Goal: Transaction & Acquisition: Purchase product/service

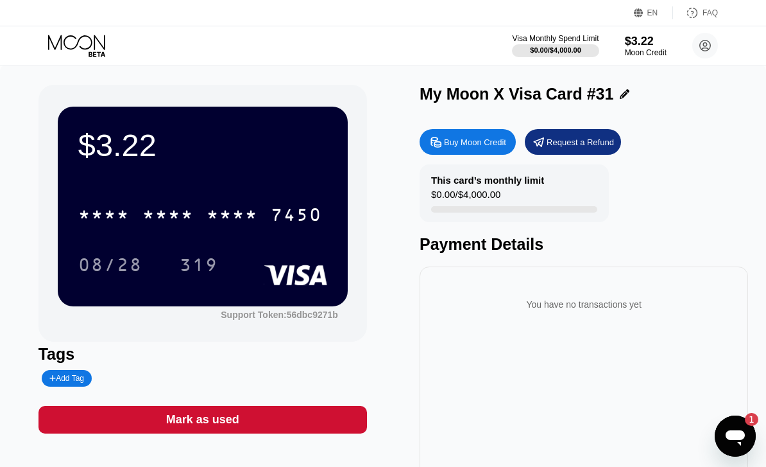
click at [263, 211] on div "* * * * * * * * * * * * 7450" at bounding box center [200, 214] width 259 height 32
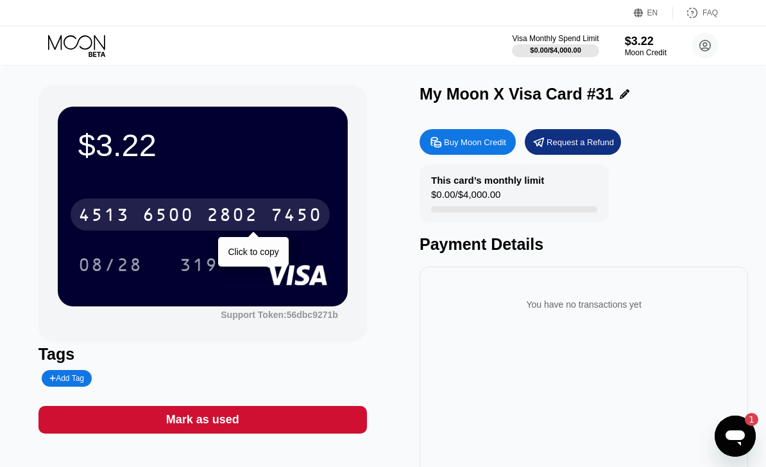
click at [86, 38] on icon at bounding box center [78, 46] width 60 height 22
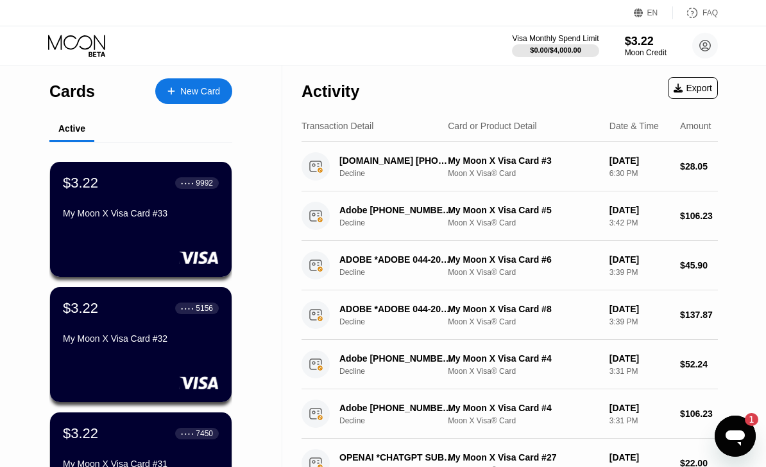
click at [199, 100] on div "New Card" at bounding box center [193, 91] width 77 height 26
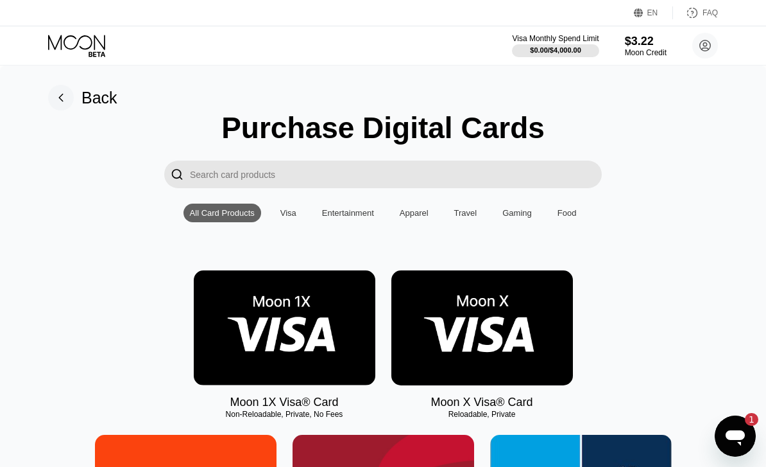
click at [510, 330] on img at bounding box center [483, 327] width 182 height 115
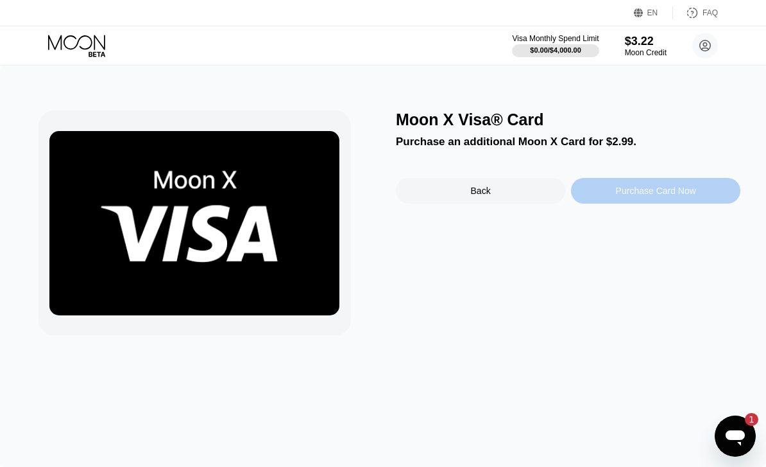
click at [637, 194] on div "Purchase Card Now" at bounding box center [656, 191] width 80 height 10
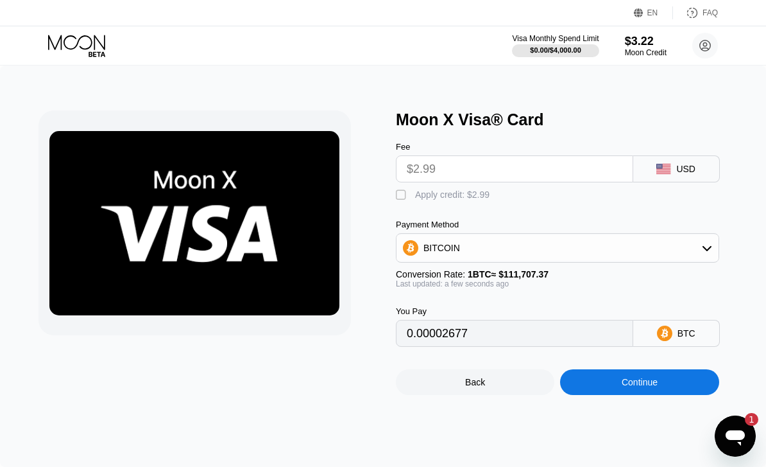
click at [401, 194] on div "" at bounding box center [402, 195] width 13 height 13
type input "0"
click at [661, 395] on div "Continue" at bounding box center [639, 382] width 159 height 26
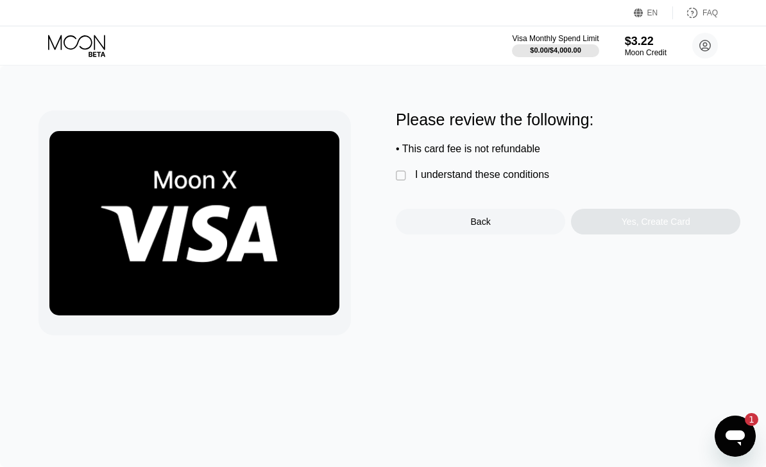
click at [410, 182] on div " I understand these conditions" at bounding box center [476, 175] width 160 height 13
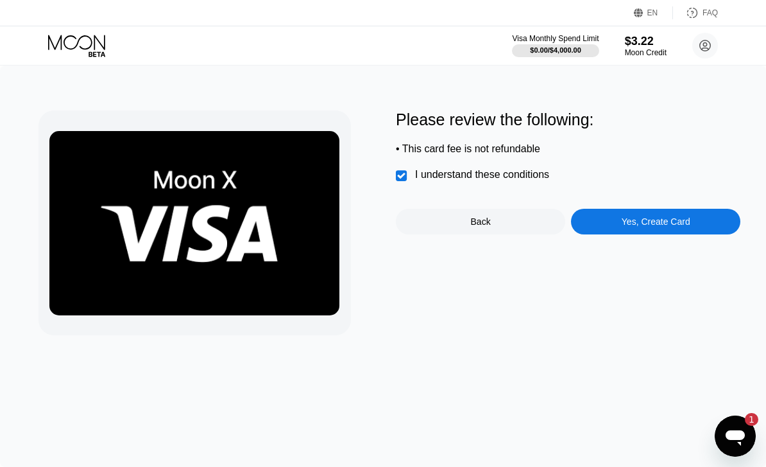
click at [648, 218] on div "Yes, Create Card" at bounding box center [655, 222] width 169 height 26
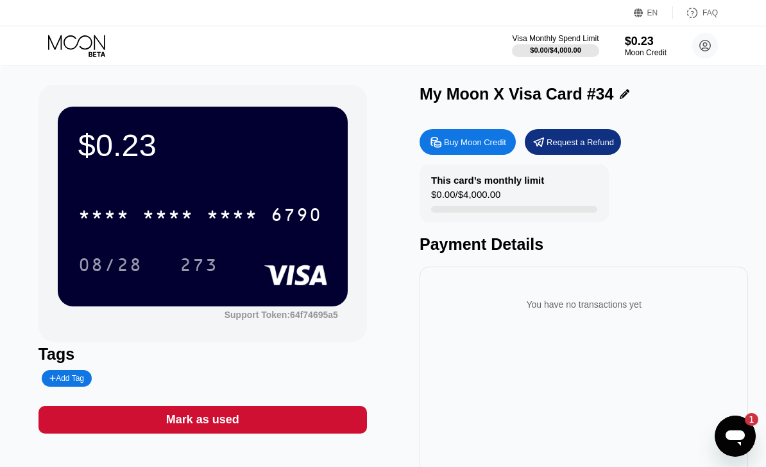
click at [646, 46] on div "$0.23" at bounding box center [646, 41] width 42 height 13
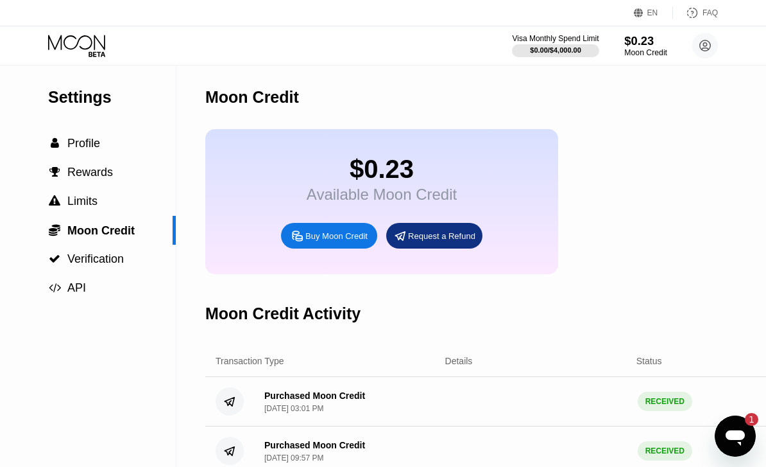
click at [350, 239] on div "Buy Moon Credit" at bounding box center [337, 235] width 62 height 11
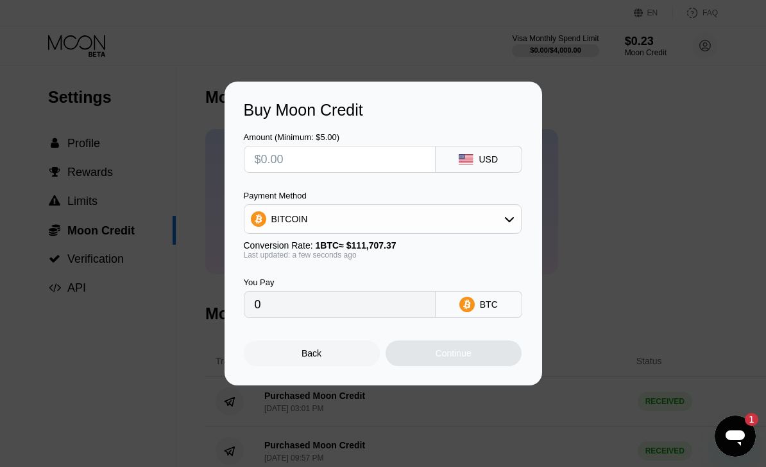
click at [367, 153] on input "text" at bounding box center [340, 159] width 170 height 26
type input "$1"
type input "0.00000896"
type input "$10"
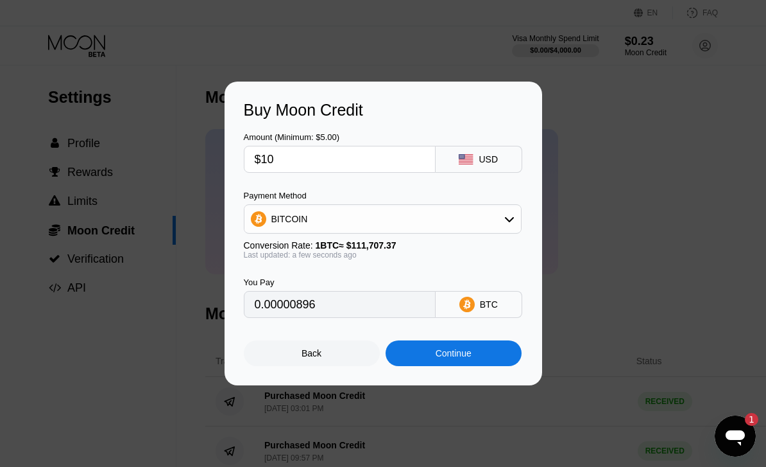
type input "0.00008952"
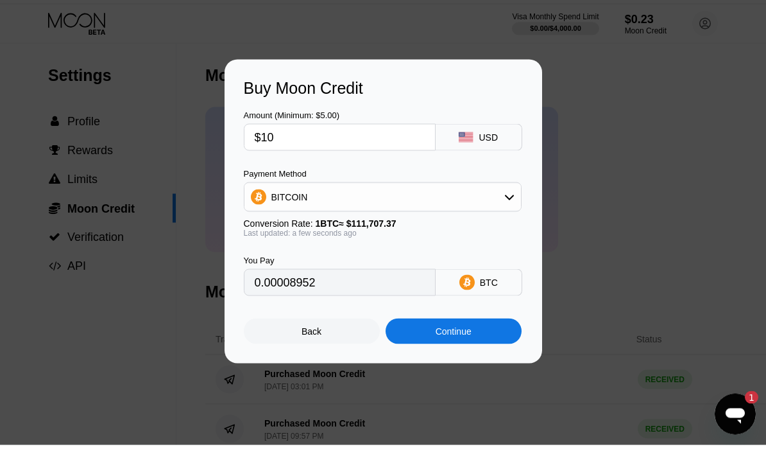
type input "$10"
click at [365, 208] on div "BITCOIN" at bounding box center [383, 219] width 277 height 26
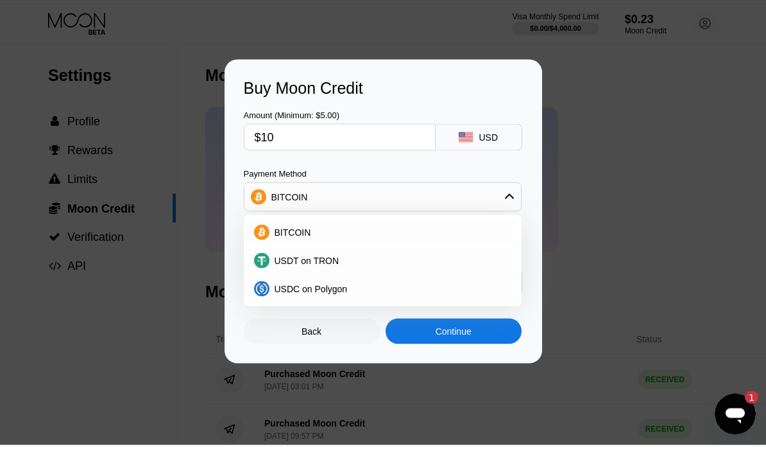
scroll to position [22, 0]
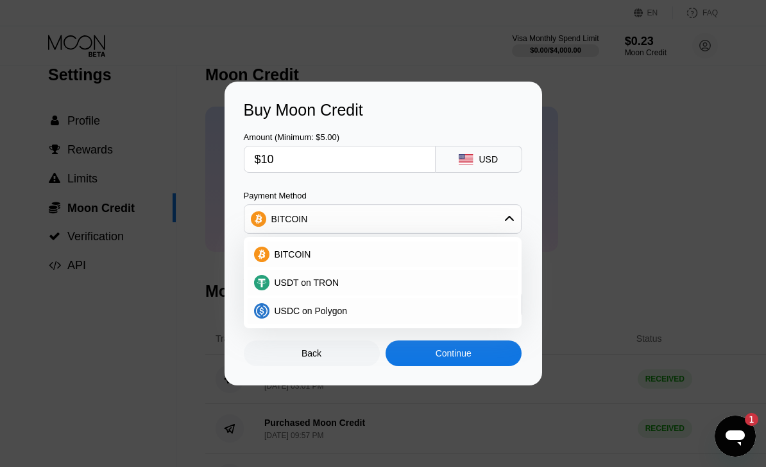
click at [329, 288] on span "USDT on TRON" at bounding box center [307, 282] width 65 height 10
type input "10.10"
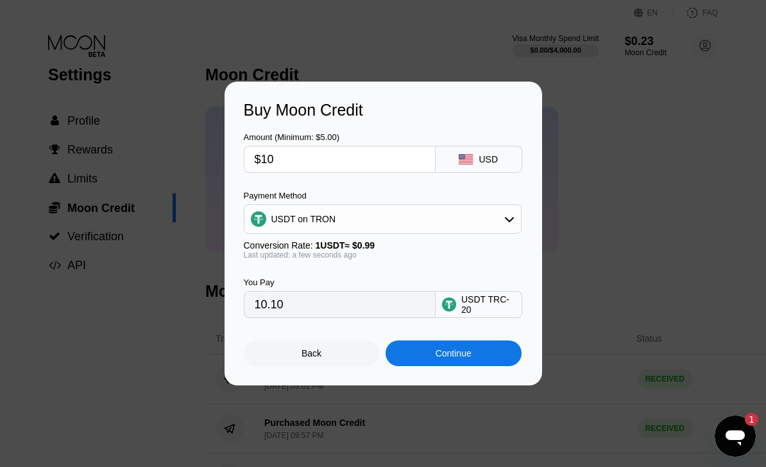
click at [464, 358] on div "Continue" at bounding box center [454, 353] width 36 height 10
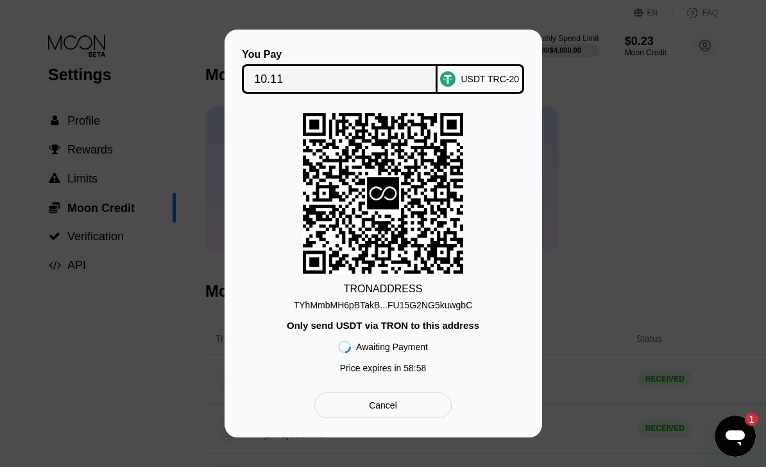
click at [463, 310] on div "TYhMmbMH6pBTakB...FU15G2NG5kuwgbC" at bounding box center [383, 305] width 179 height 10
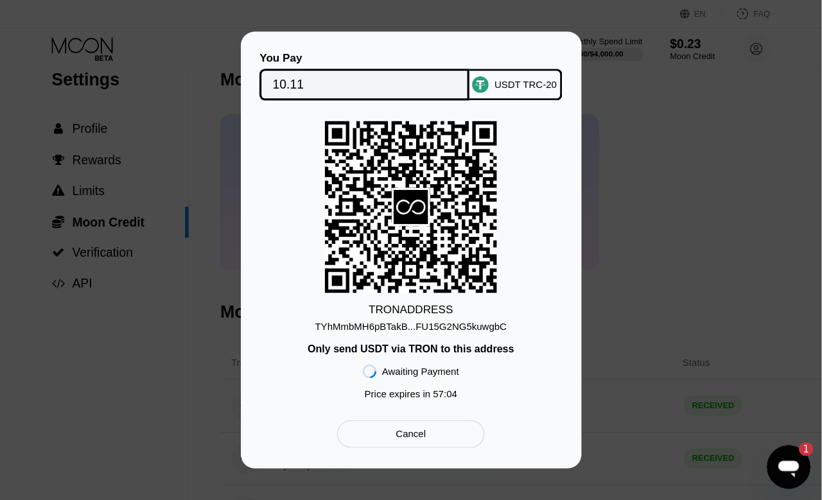
scroll to position [0, 0]
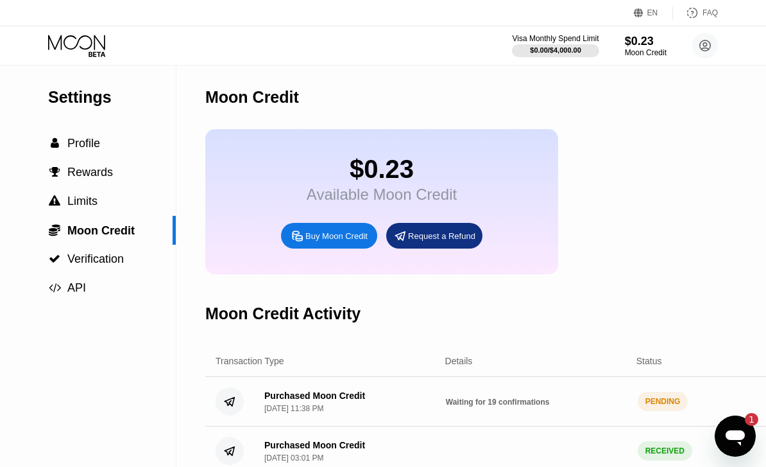
click at [114, 147] on div " Profile" at bounding box center [88, 143] width 176 height 13
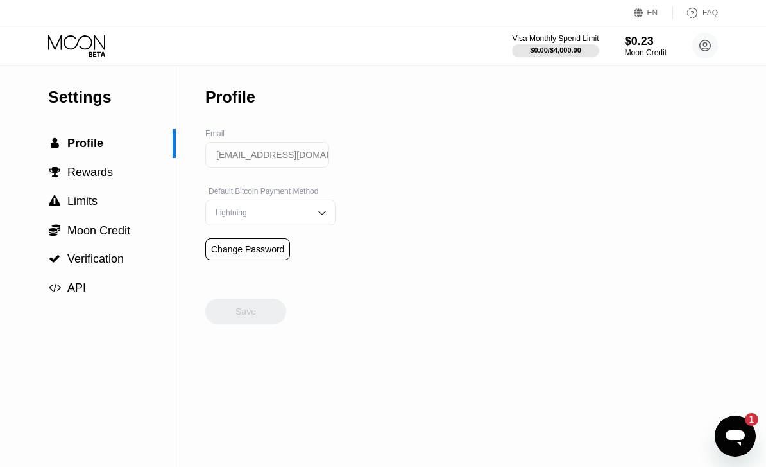
click at [87, 55] on icon at bounding box center [78, 46] width 60 height 22
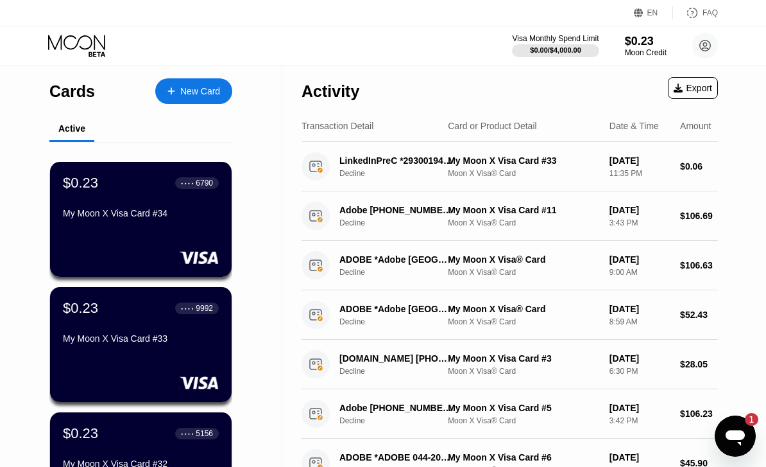
click at [184, 223] on div "My Moon X Visa Card #34" at bounding box center [141, 215] width 156 height 15
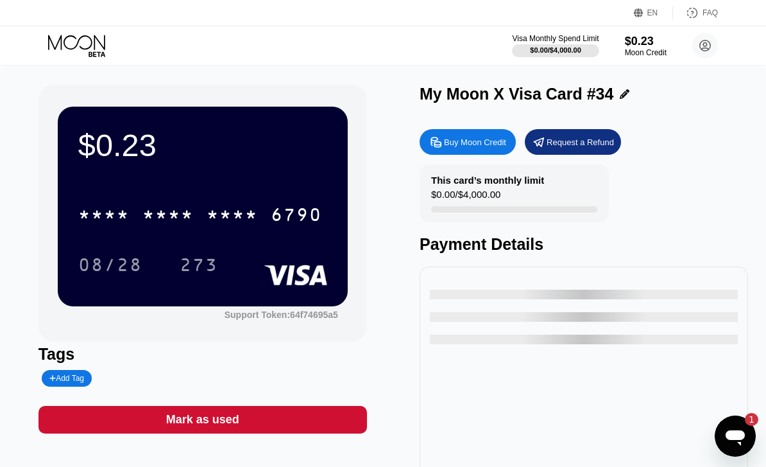
click at [281, 211] on div "6790" at bounding box center [296, 216] width 51 height 21
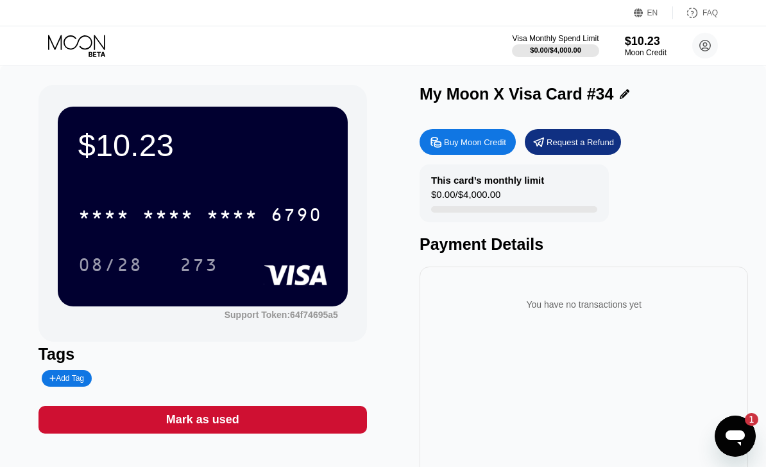
click at [80, 40] on icon at bounding box center [78, 46] width 60 height 22
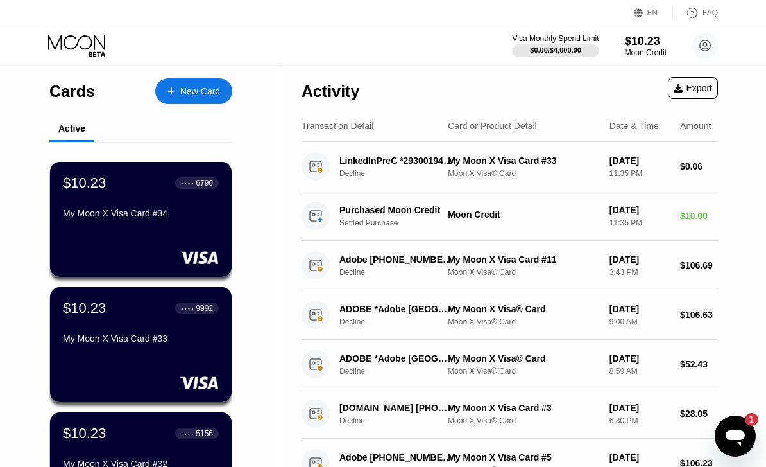
click at [208, 86] on div "New Card" at bounding box center [200, 91] width 40 height 11
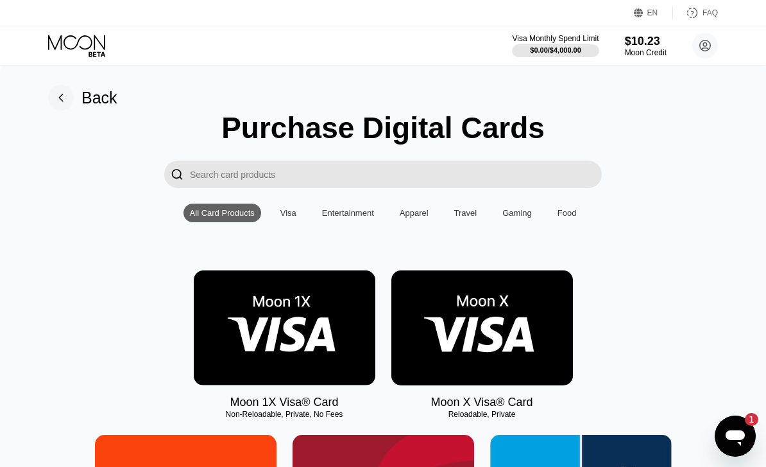
click at [527, 317] on img at bounding box center [483, 327] width 182 height 115
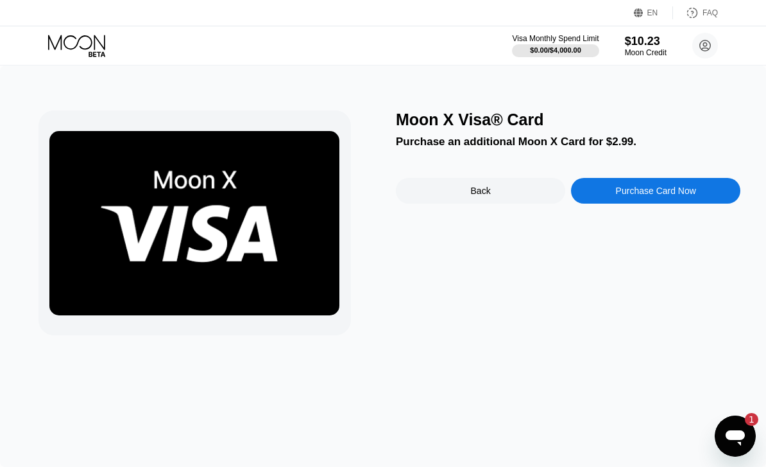
click at [700, 203] on div "Purchase Card Now" at bounding box center [655, 191] width 169 height 26
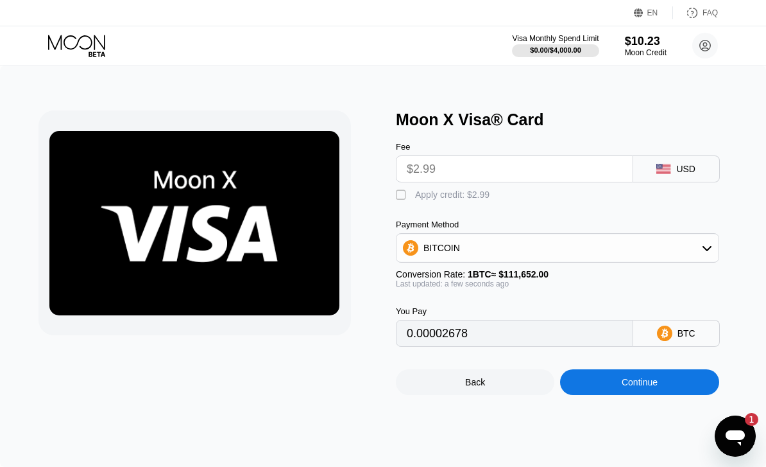
click at [413, 192] on div " Apply credit: $2.99" at bounding box center [446, 195] width 100 height 13
type input "0"
click at [661, 393] on div "Continue" at bounding box center [639, 382] width 159 height 26
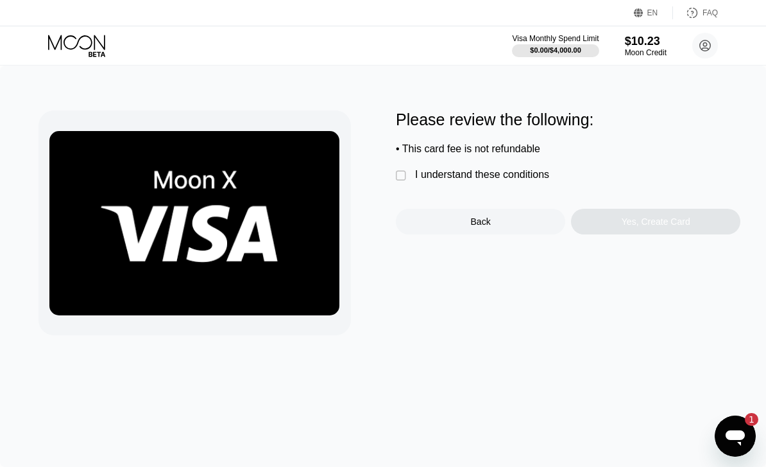
click at [410, 171] on div " I understand these conditions" at bounding box center [476, 175] width 160 height 13
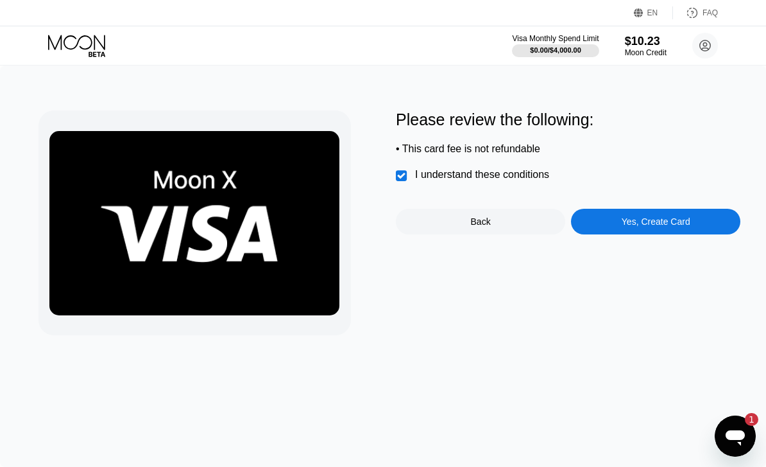
click at [701, 233] on div "Yes, Create Card" at bounding box center [655, 222] width 169 height 26
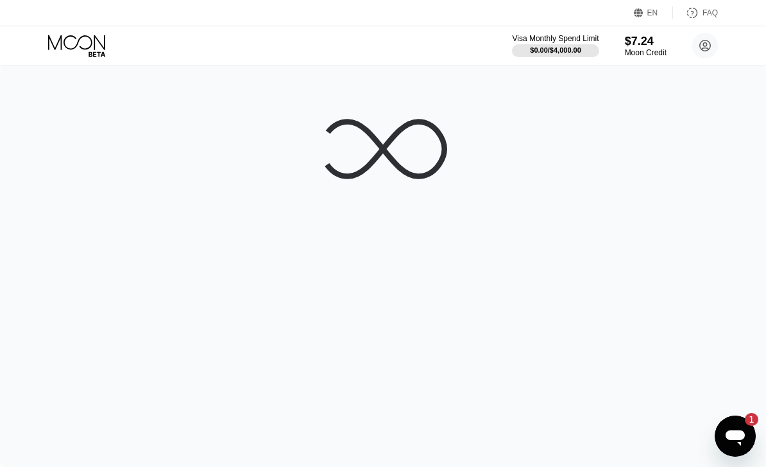
click at [92, 42] on icon at bounding box center [76, 42] width 57 height 15
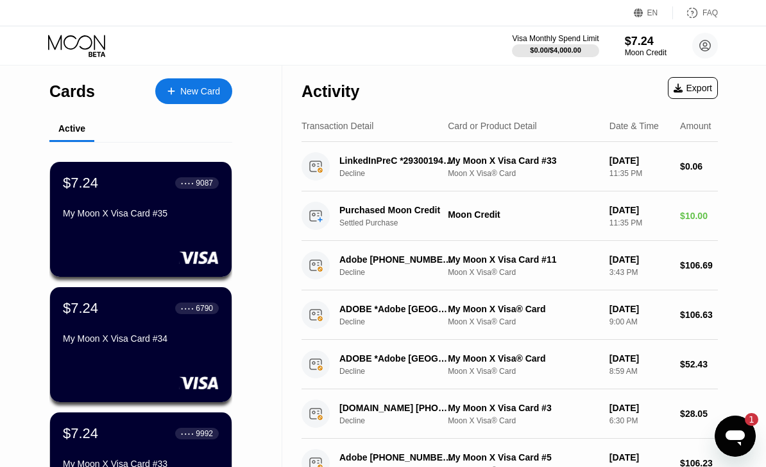
click at [191, 87] on div "New Card" at bounding box center [200, 91] width 40 height 11
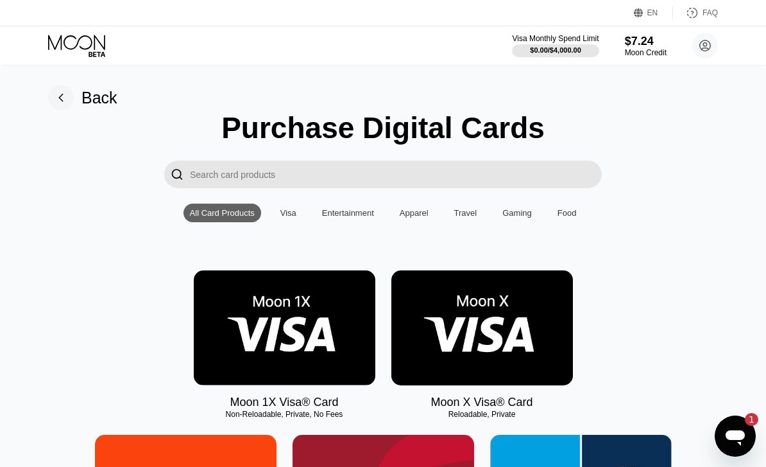
click at [524, 306] on img at bounding box center [483, 327] width 182 height 115
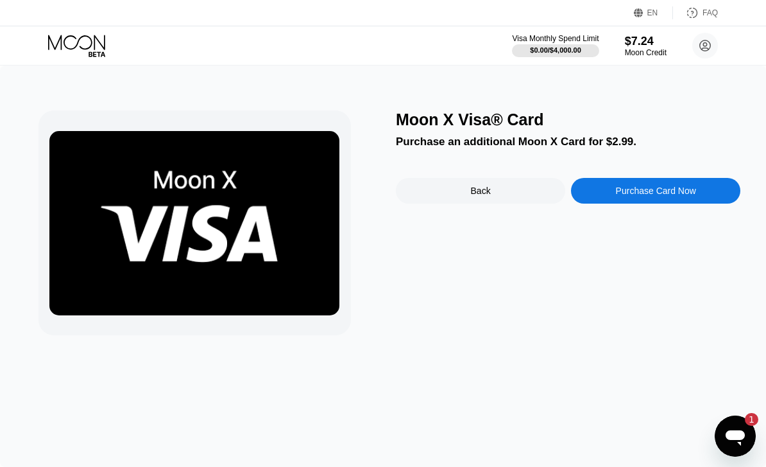
click at [684, 185] on div "Purchase Card Now" at bounding box center [655, 191] width 169 height 26
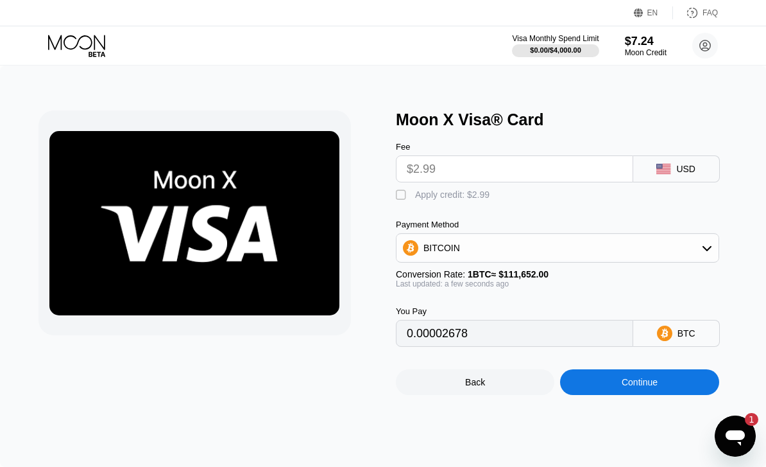
click at [664, 395] on div "Continue" at bounding box center [639, 382] width 159 height 26
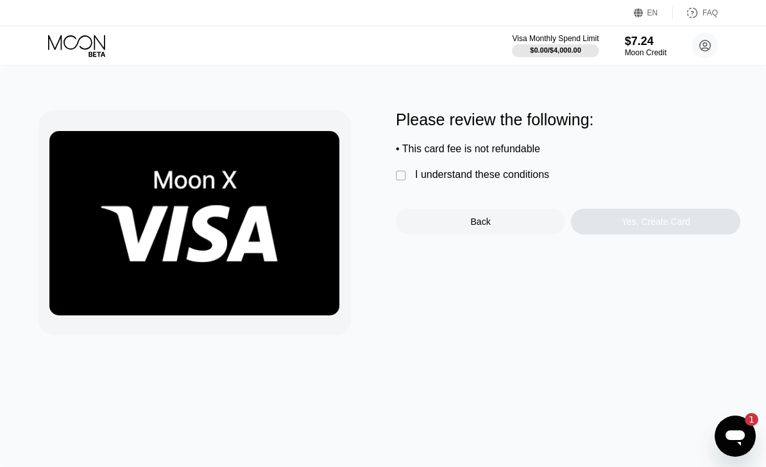
click at [429, 179] on div "I understand these conditions" at bounding box center [482, 175] width 134 height 12
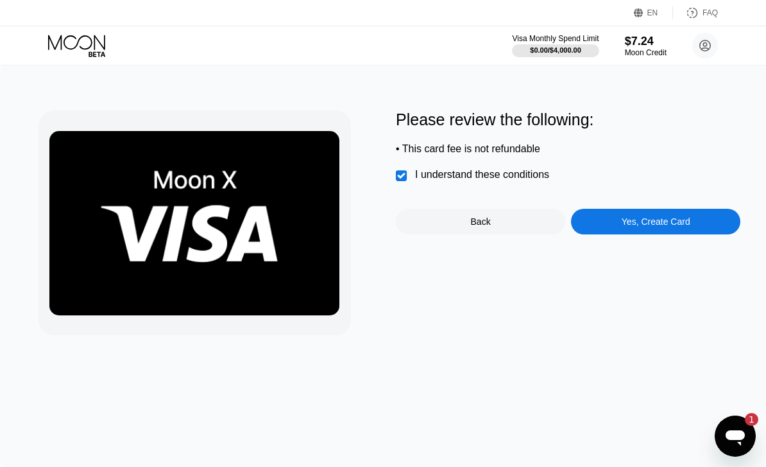
click at [671, 224] on div "Yes, Create Card" at bounding box center [656, 221] width 69 height 10
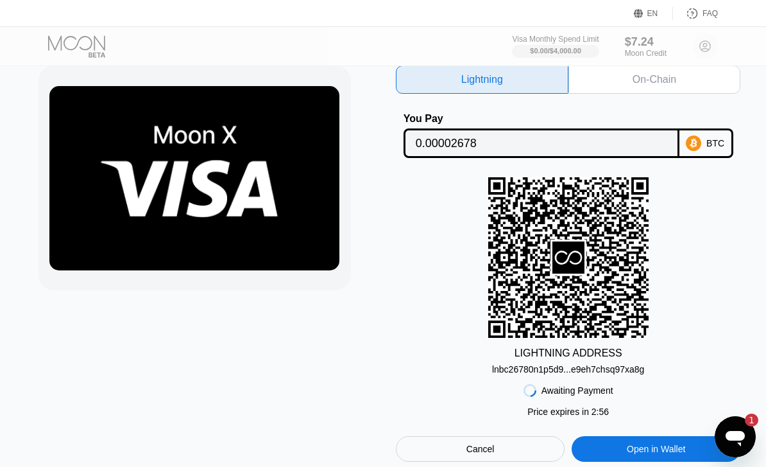
scroll to position [45, 0]
click at [517, 462] on div "Cancel" at bounding box center [480, 449] width 169 height 26
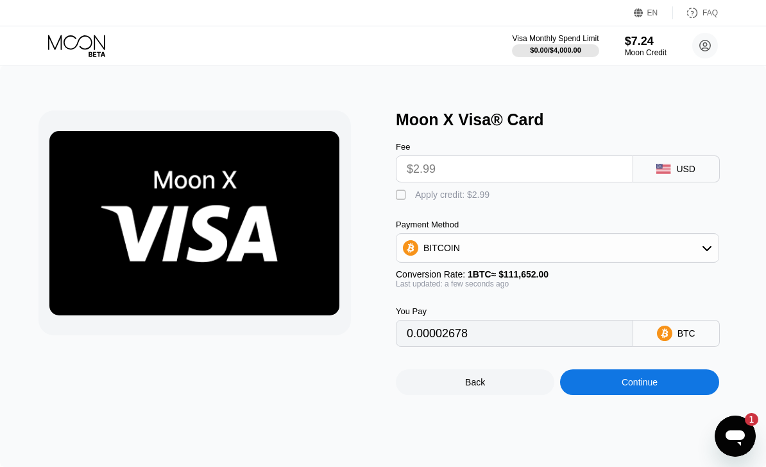
click at [419, 195] on div "Apply credit: $2.99" at bounding box center [452, 194] width 74 height 10
type input "0"
click at [669, 395] on div "Continue" at bounding box center [639, 382] width 159 height 26
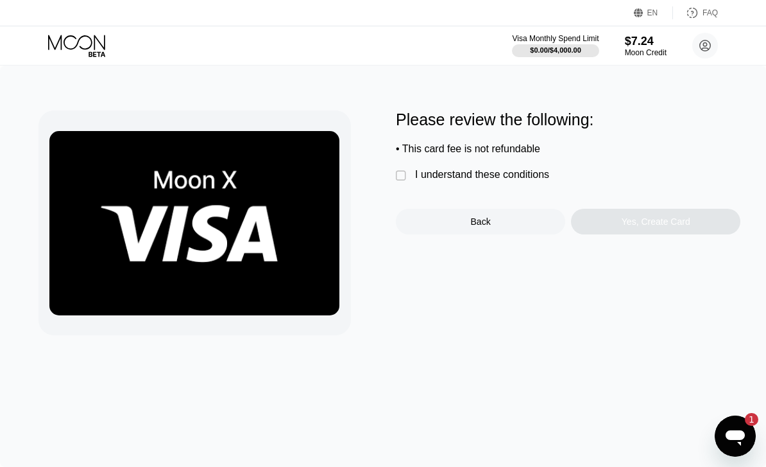
click at [430, 176] on div "I understand these conditions" at bounding box center [482, 175] width 134 height 12
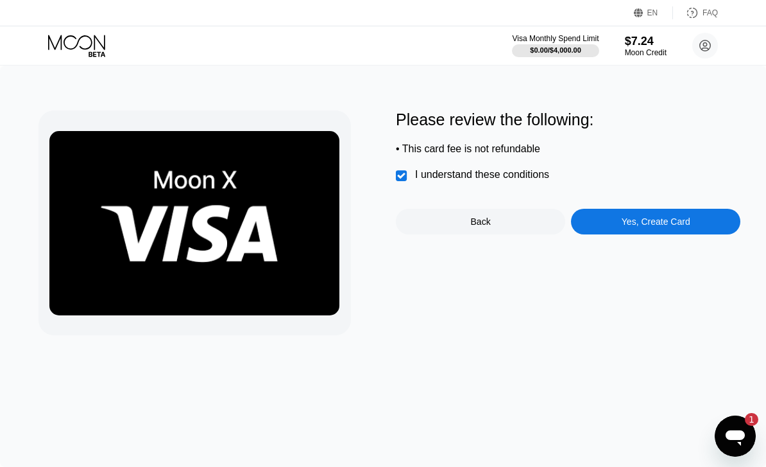
click at [686, 227] on div "Yes, Create Card" at bounding box center [656, 221] width 69 height 10
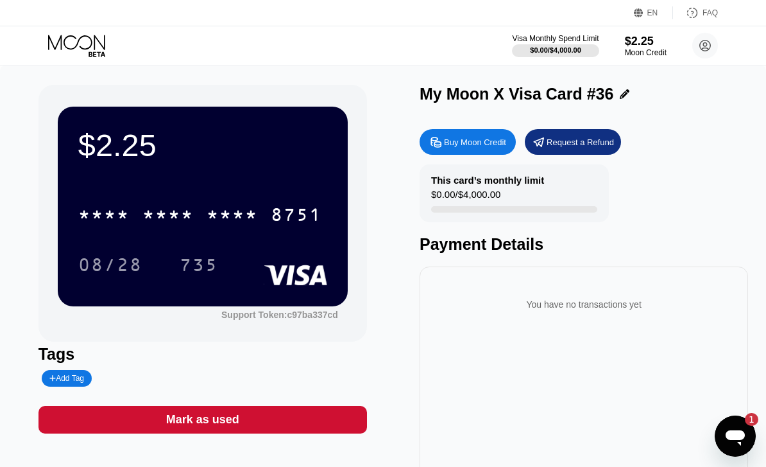
click at [96, 42] on icon at bounding box center [78, 46] width 60 height 22
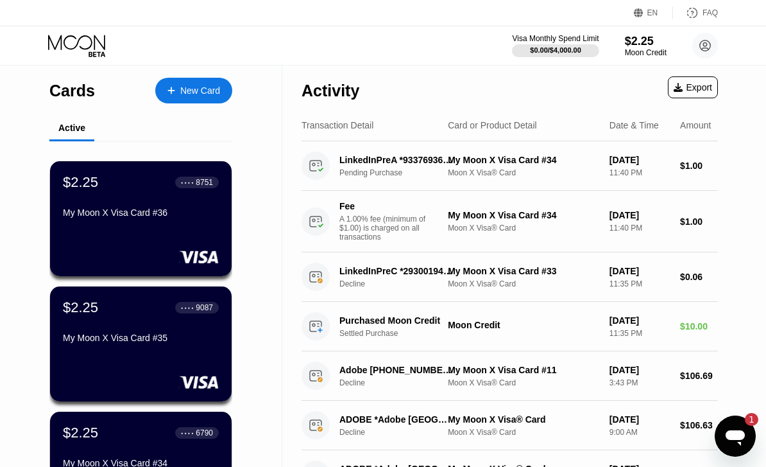
scroll to position [7, 0]
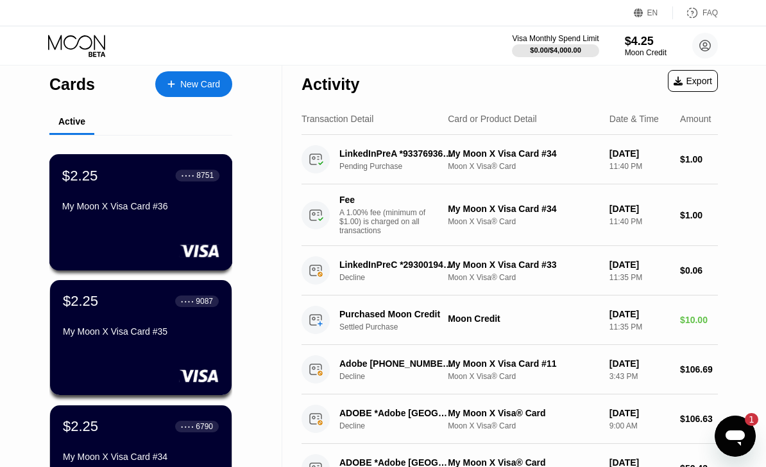
click at [143, 211] on div "My Moon X Visa Card #36" at bounding box center [140, 206] width 157 height 10
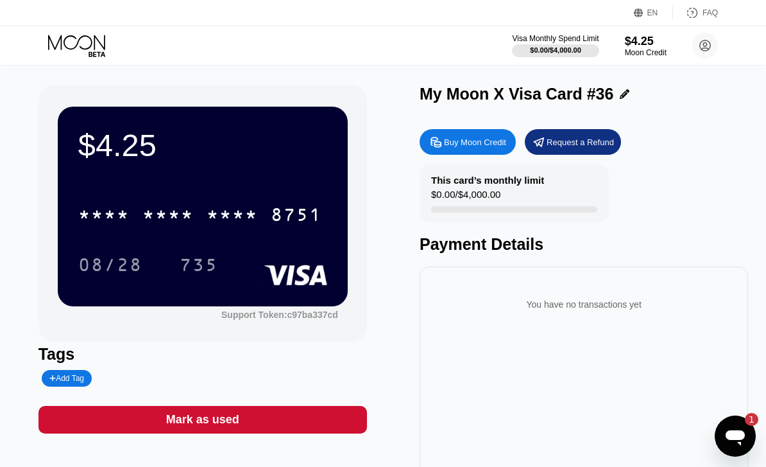
click at [275, 221] on div "8751" at bounding box center [296, 216] width 51 height 21
